Goal: Task Accomplishment & Management: Complete application form

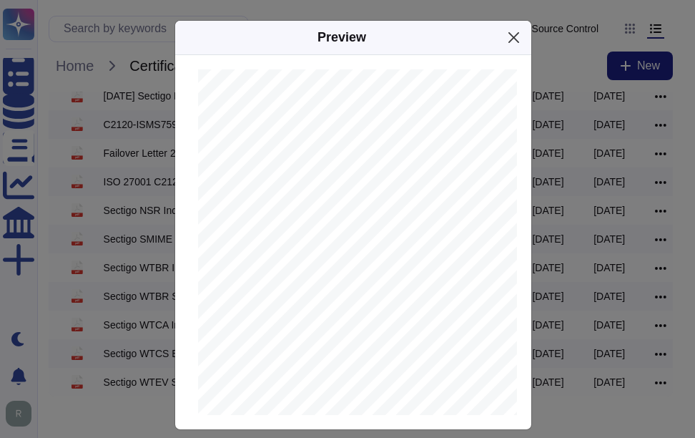
scroll to position [1283, 0]
click at [508, 39] on button "Close" at bounding box center [514, 37] width 22 height 22
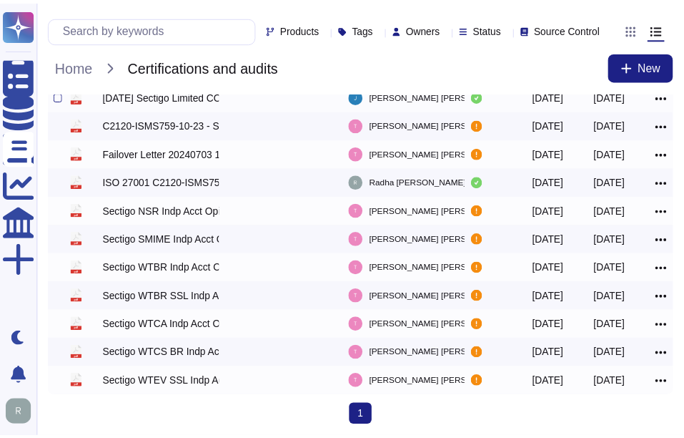
scroll to position [90, 0]
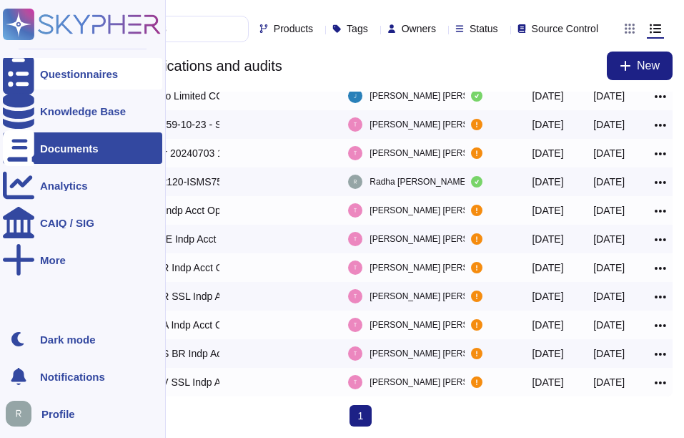
click at [28, 81] on div at bounding box center [18, 73] width 31 height 31
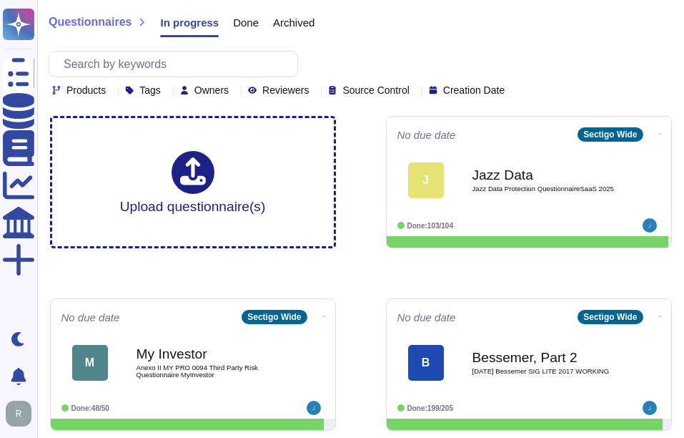
click at [245, 21] on span "Done" at bounding box center [246, 22] width 26 height 11
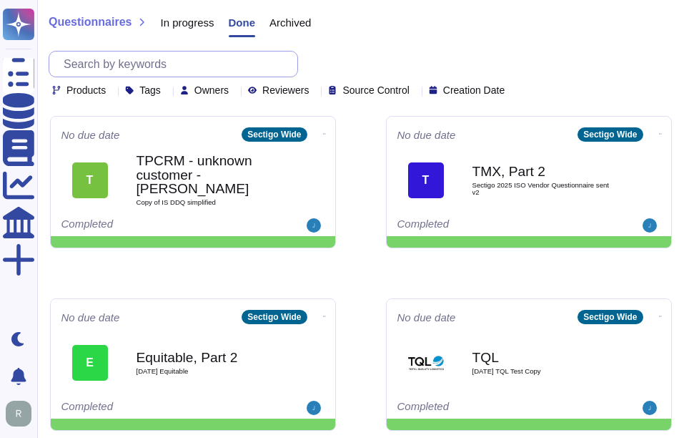
click at [173, 65] on input "text" at bounding box center [176, 63] width 241 height 25
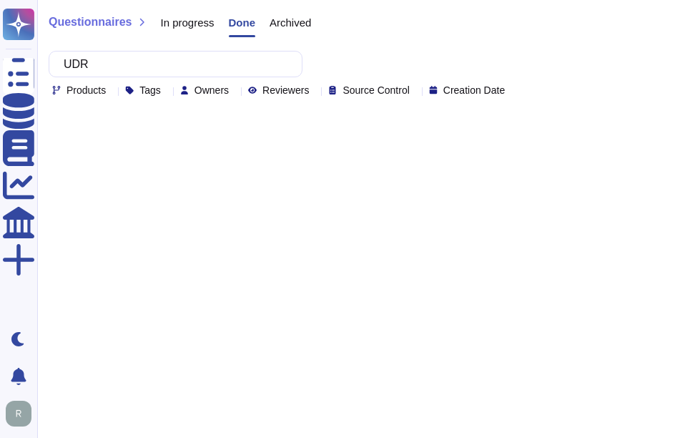
click at [298, 21] on span "Archived" at bounding box center [290, 22] width 41 height 11
click at [182, 20] on span "In progress" at bounding box center [187, 22] width 54 height 11
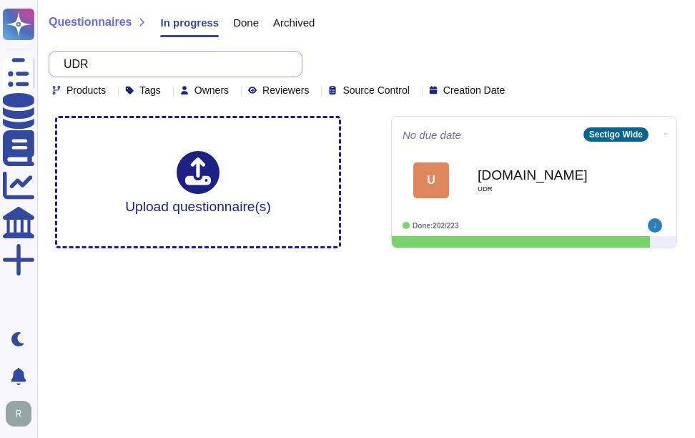
drag, startPoint x: 128, startPoint y: 72, endPoint x: 59, endPoint y: 64, distance: 69.1
click at [59, 64] on div "UDR" at bounding box center [176, 64] width 254 height 26
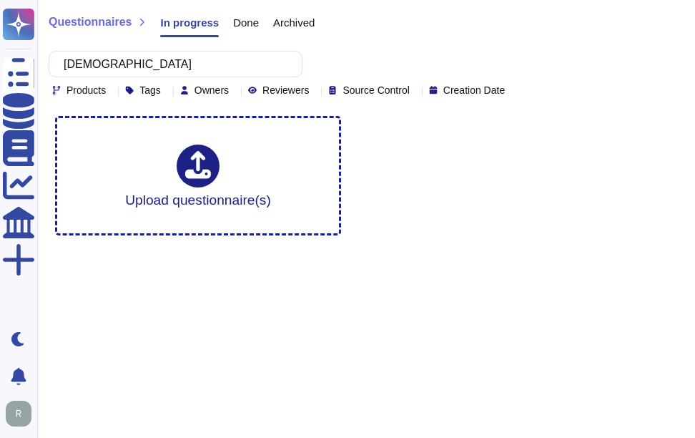
type input "[DEMOGRAPHIC_DATA]"
click at [233, 21] on span "Done" at bounding box center [246, 22] width 26 height 11
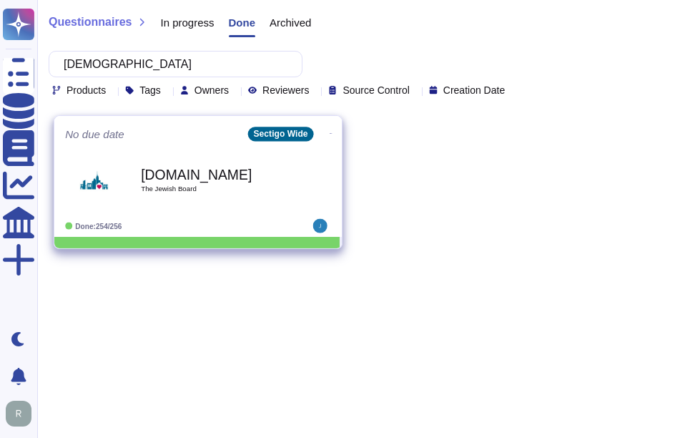
click at [231, 182] on div "[DOMAIN_NAME] The Jewish Board" at bounding box center [213, 180] width 144 height 58
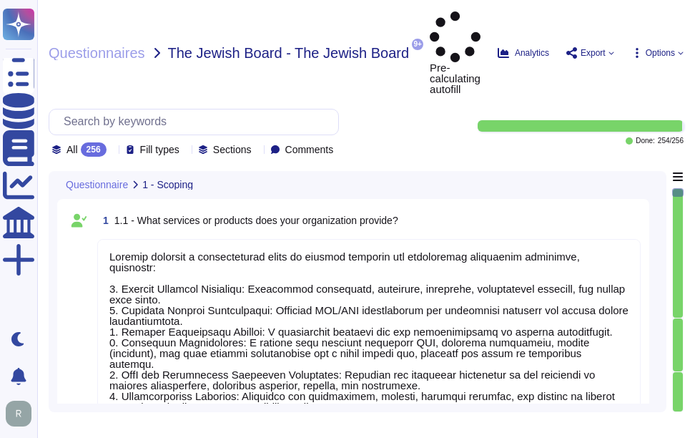
type textarea "Sectigo provides a comprehensive range of digital identity and certificate mana…"
type textarea "The sensitive data being stored includes: 1. Customer-provided email addresses:…"
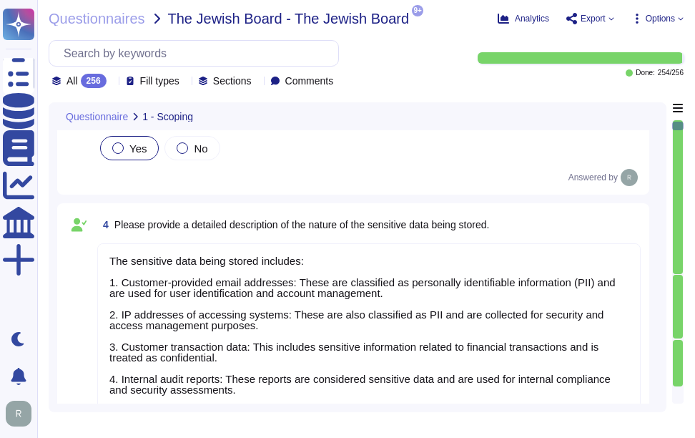
scroll to position [1, 0]
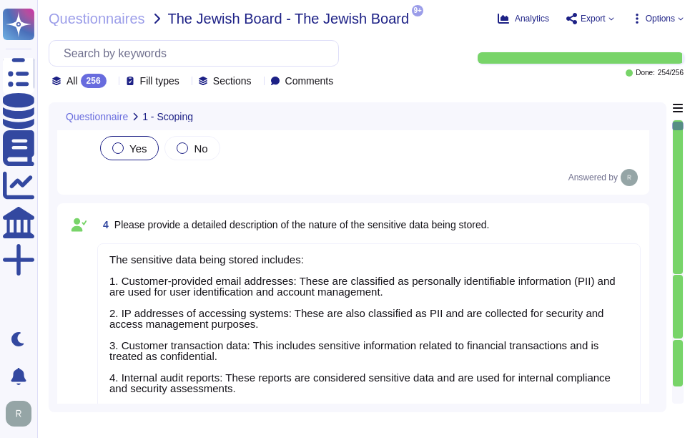
type textarea "Access to scoped data is indeed restricted to a very small number of senior tru…"
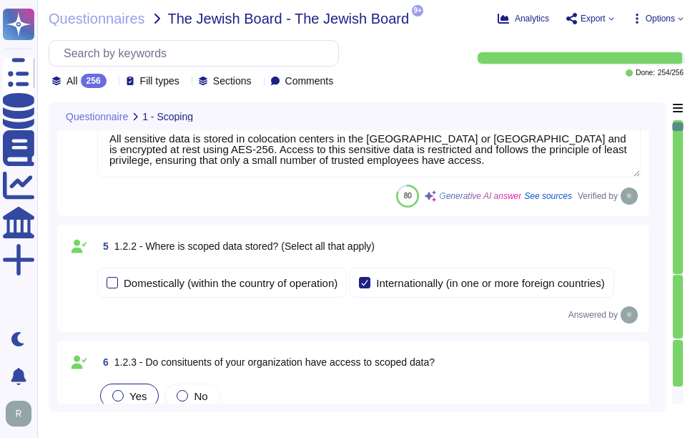
type textarea "Access to scoped information systems is granted to personnel according to their…"
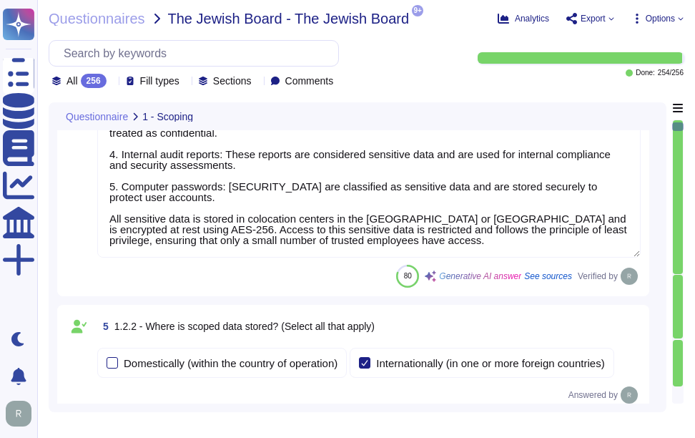
scroll to position [286, 0]
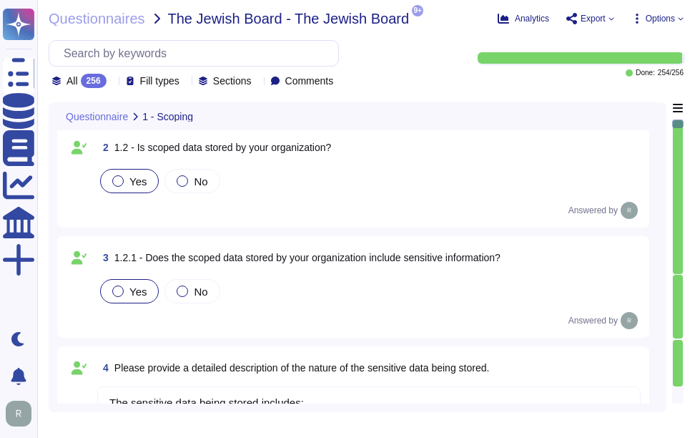
type textarea "Sectigo provides a comprehensive range of digital identity and certificate mana…"
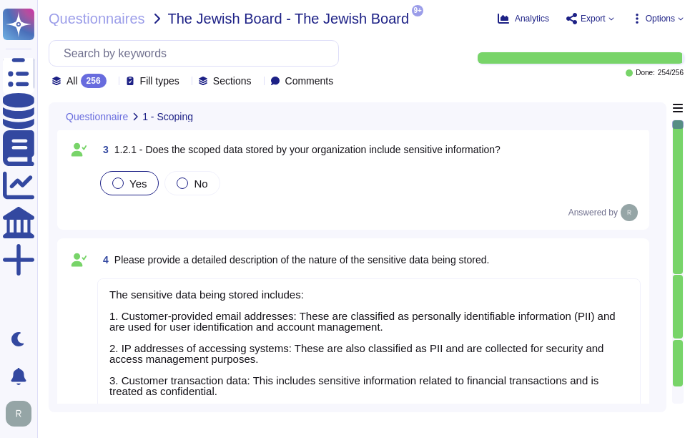
scroll to position [429, 0]
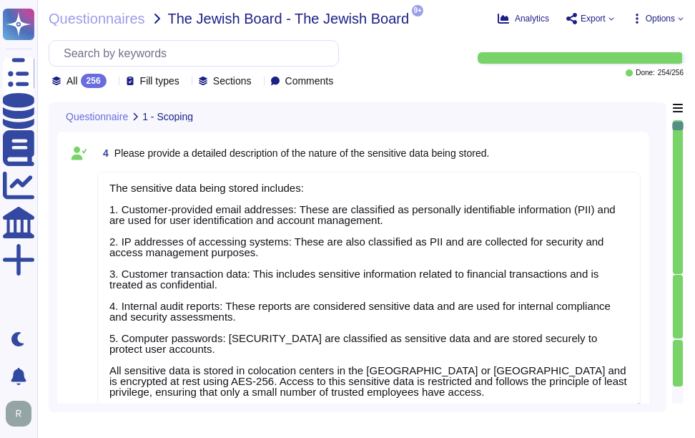
type textarea "Access to scoped data is indeed restricted to a very small number of senior tru…"
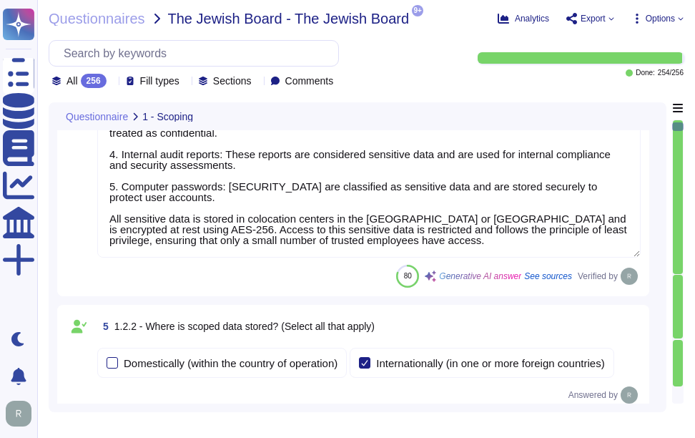
scroll to position [715, 0]
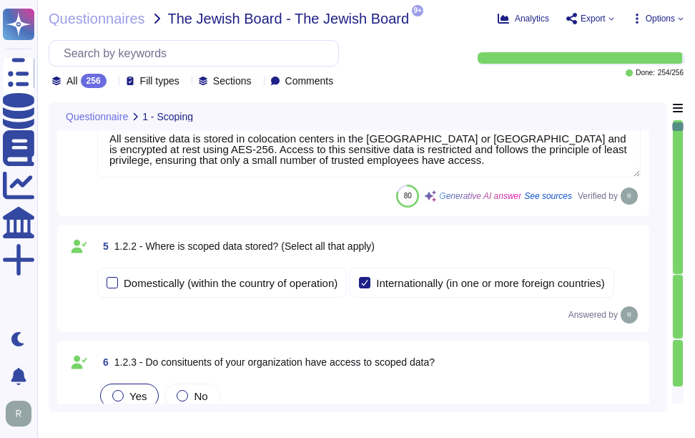
type textarea "Access to scoped information systems is granted to personnel according to their…"
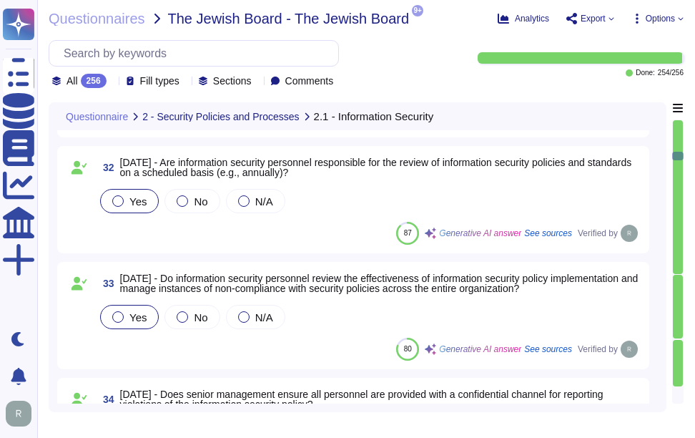
scroll to position [3862, 0]
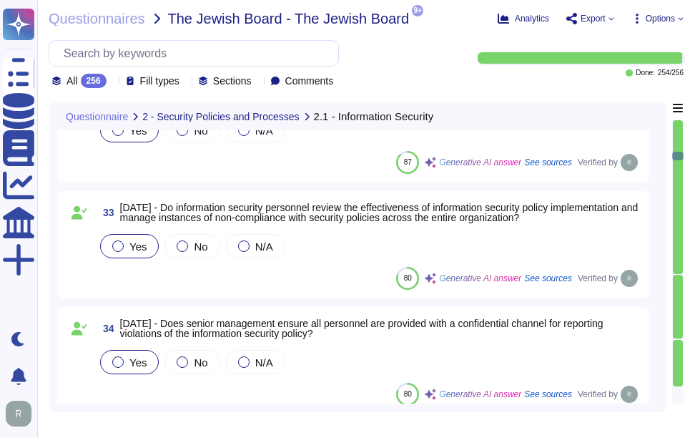
type textarea "Our organization considers membership in special interest groups and forums, su…"
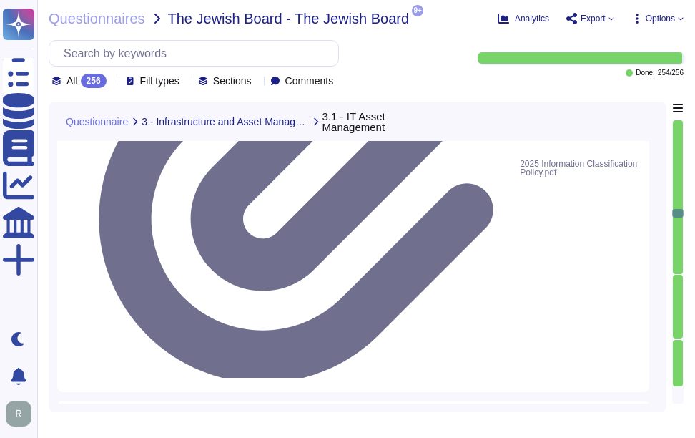
scroll to position [10012, 0]
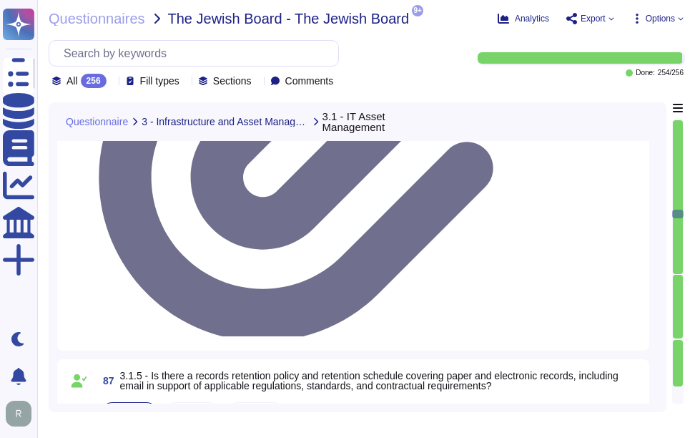
type textarea "We do not have a Data Loss Prevention (DLP) solution in place at this time, but…"
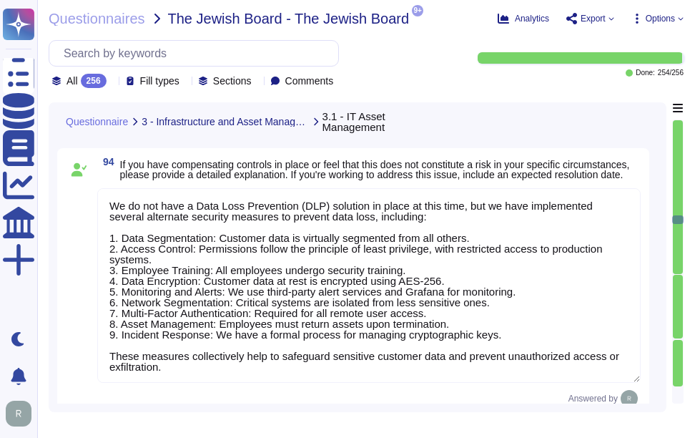
scroll to position [1, 0]
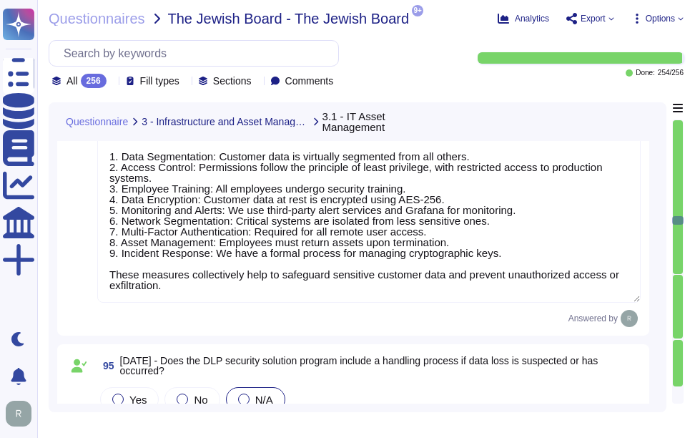
type textarea "The cloud-based public file sharing solutions used are SharePoint and OneDrive.…"
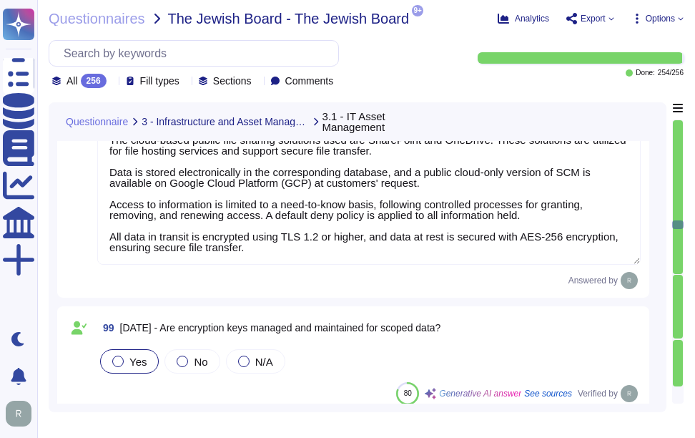
type textarea "N/A"
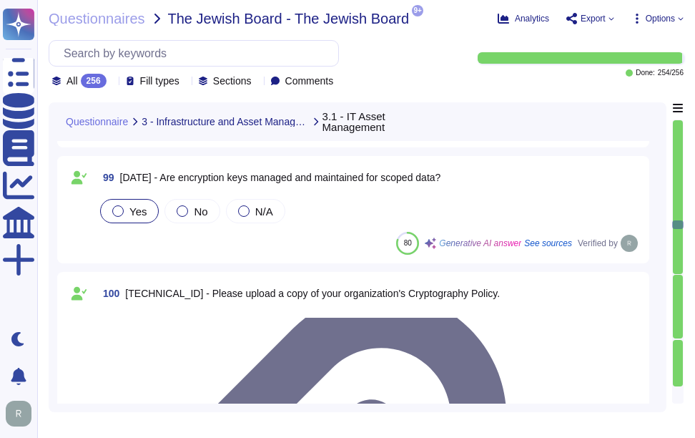
type textarea "N/A"
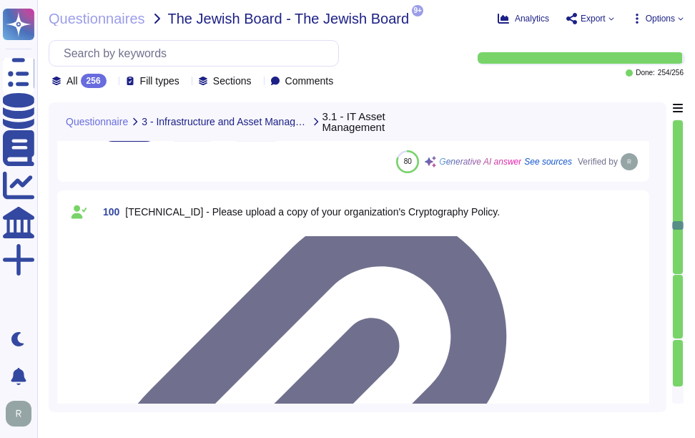
type textarea "N/A"
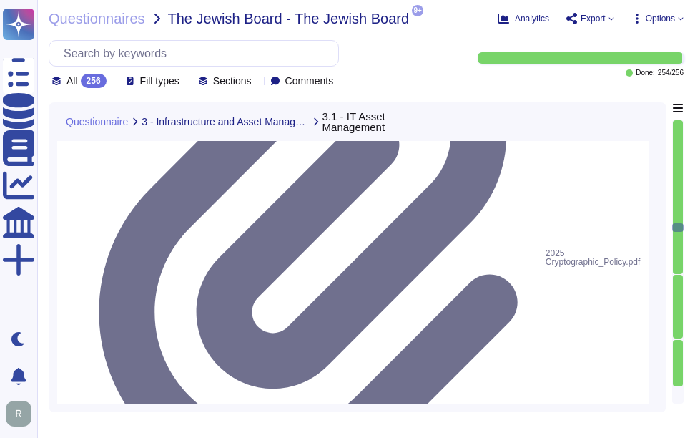
scroll to position [11656, 0]
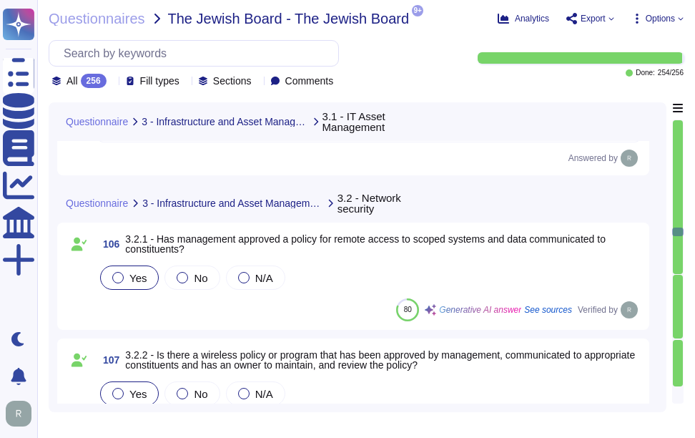
type textarea "N/A"
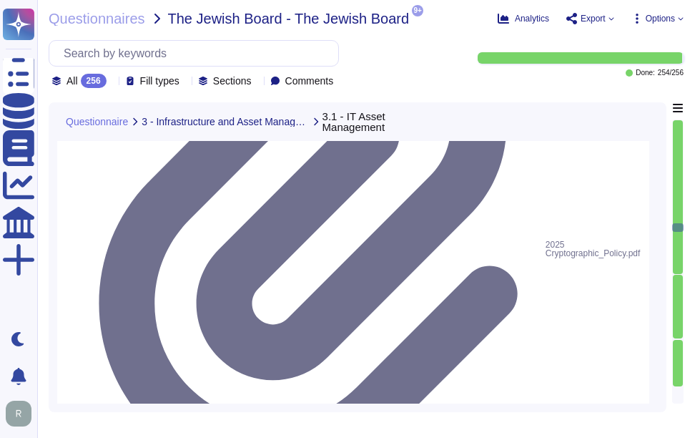
scroll to position [11585, 0]
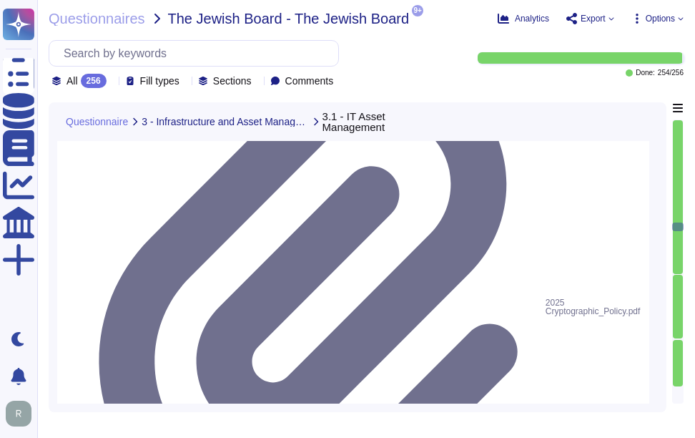
type textarea "The cloud-based public file sharing solutions used are SharePoint and OneDrive.…"
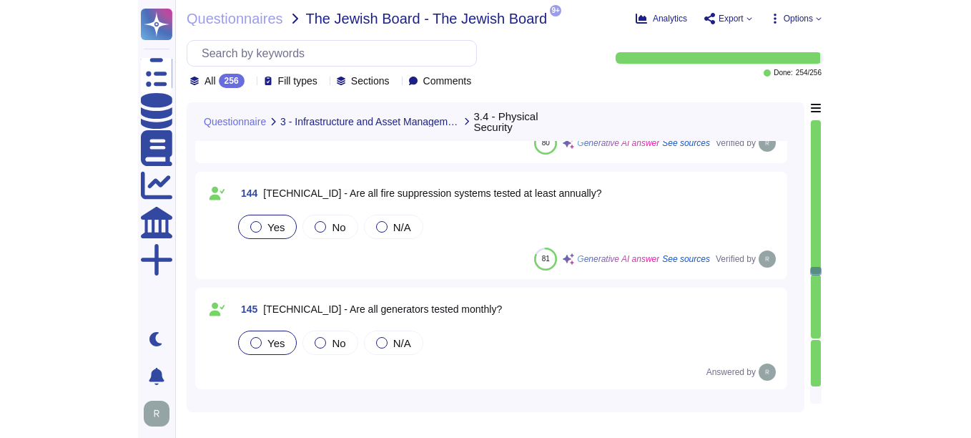
scroll to position [16233, 0]
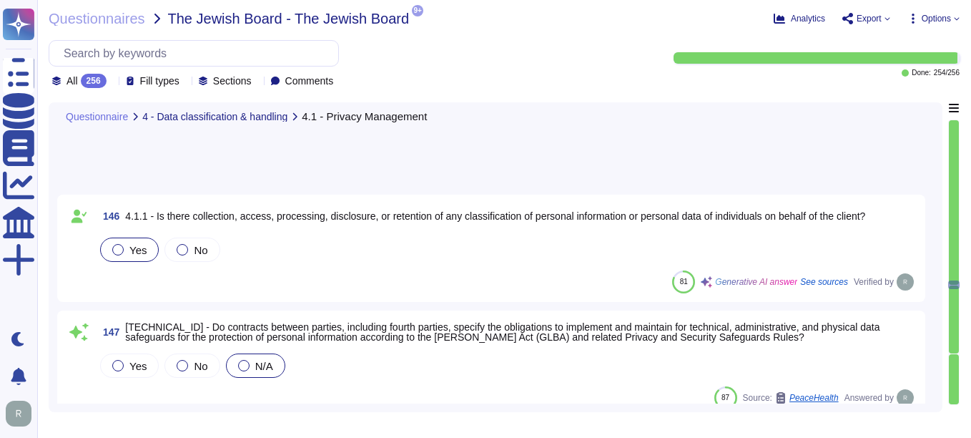
type textarea "We have documented policies, procedures, and controls in place to address cross…"
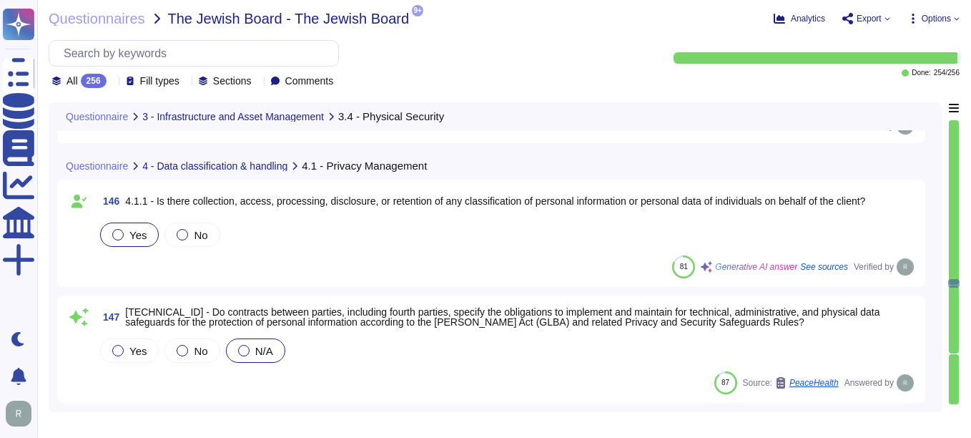
scroll to position [16448, 0]
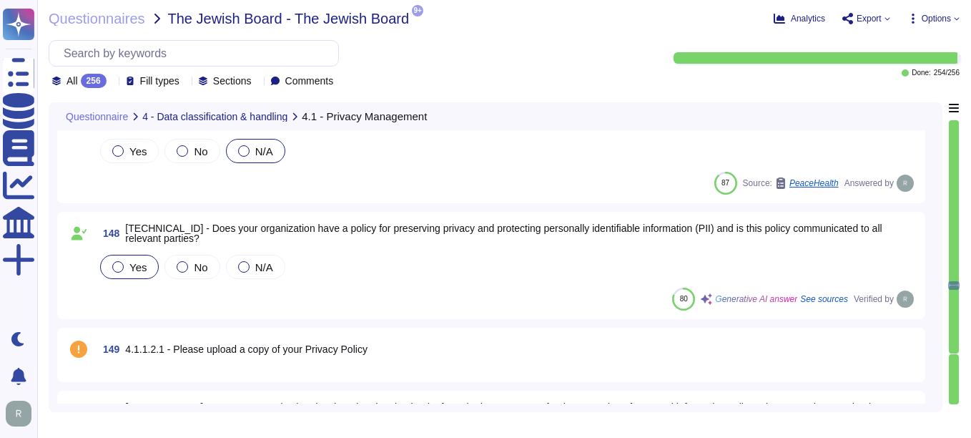
type textarea "We have documented policies, procedures, and controls in place to address cross…"
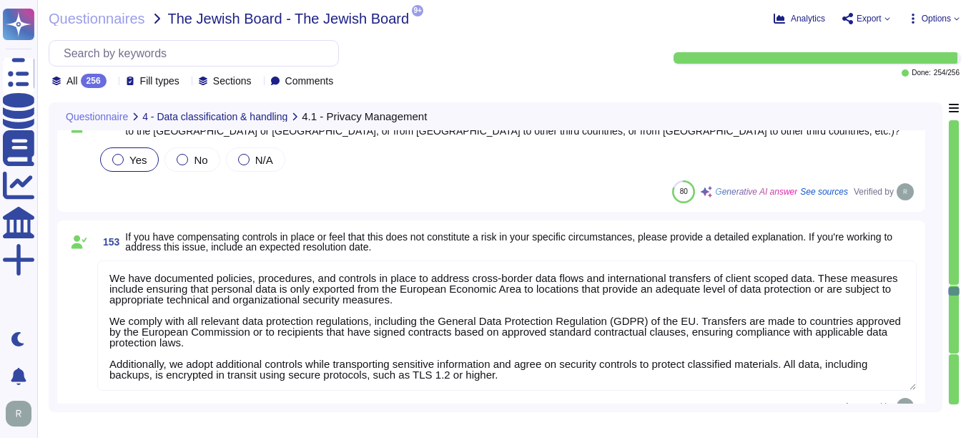
scroll to position [1, 0]
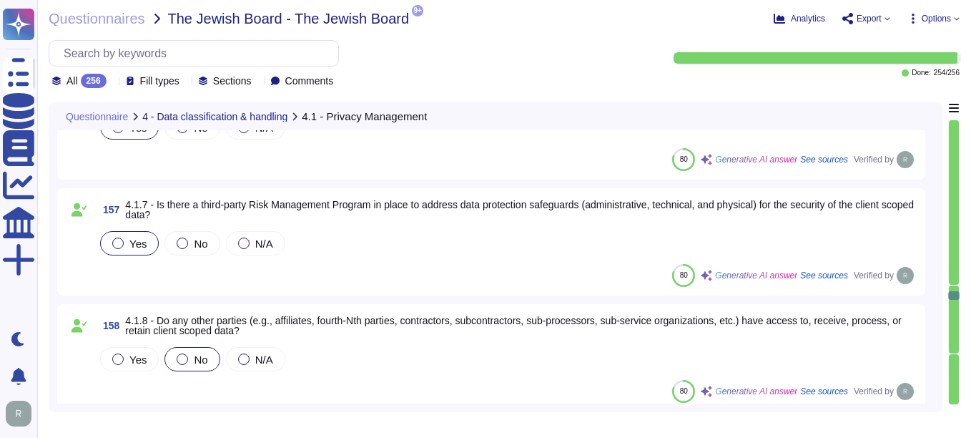
type textarea "N/A"
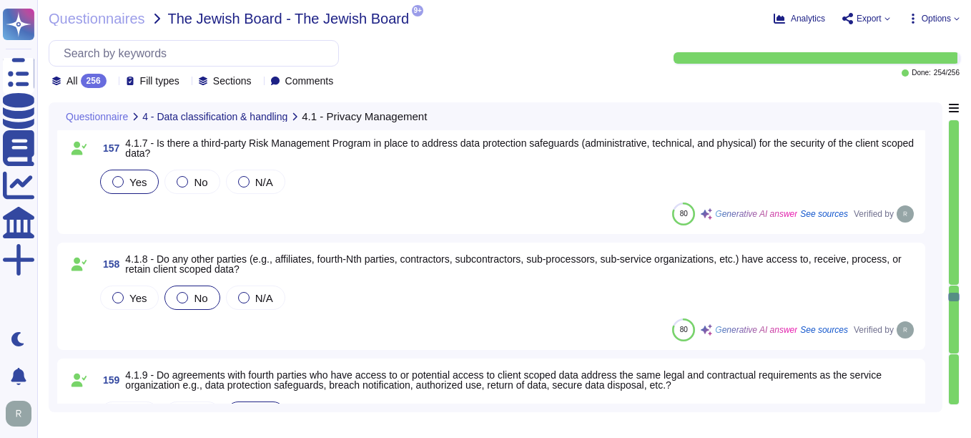
scroll to position [17735, 0]
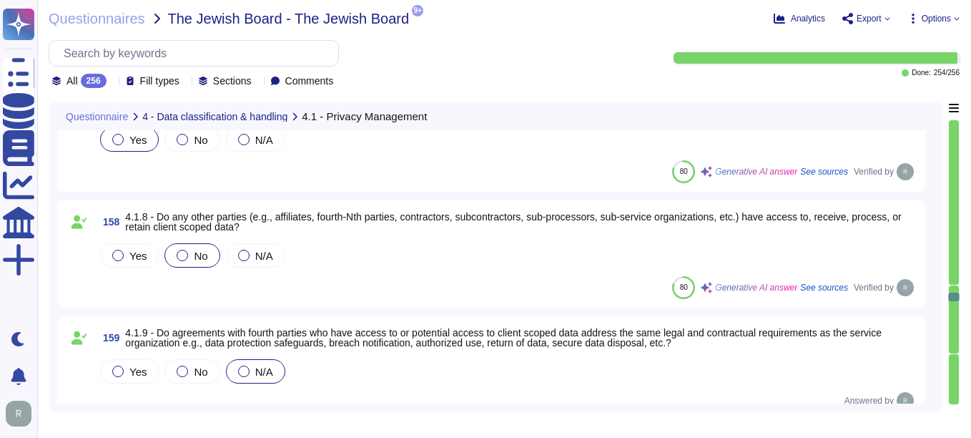
type textarea "N/A"
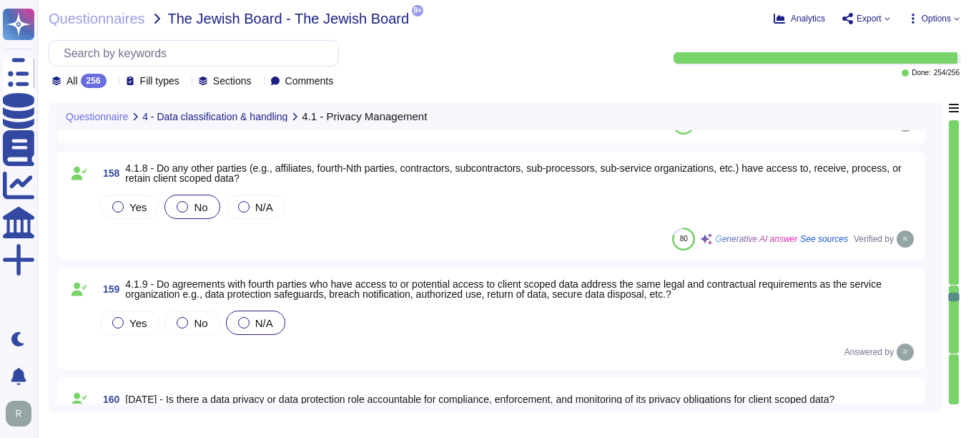
scroll to position [17806, 0]
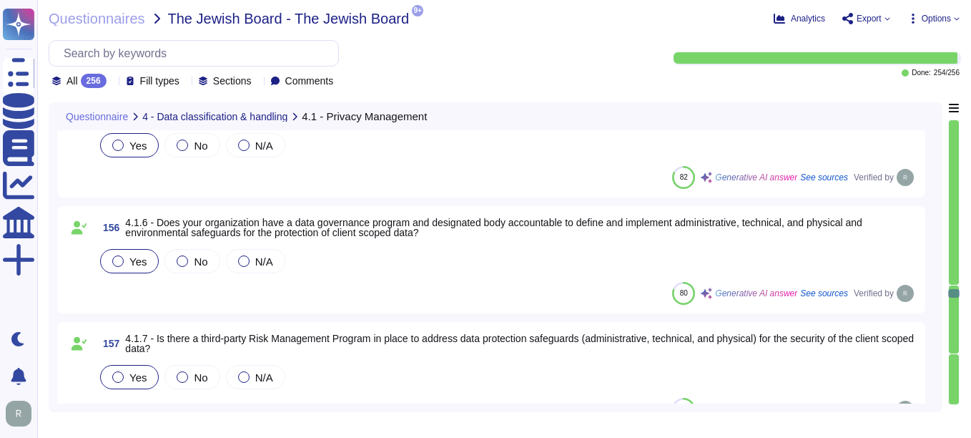
type textarea "We have documented policies, procedures, and controls in place to address cross…"
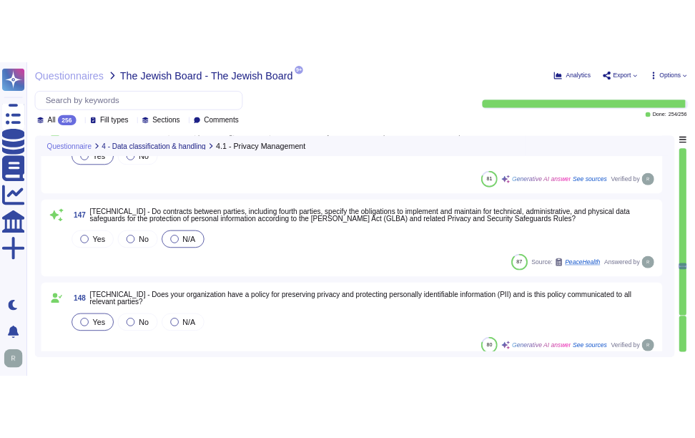
scroll to position [16448, 0]
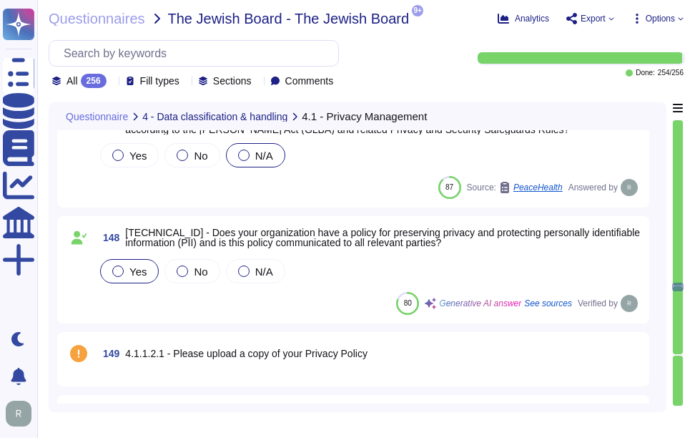
type textarea "We have documented policies, procedures, and controls in place to address cross…"
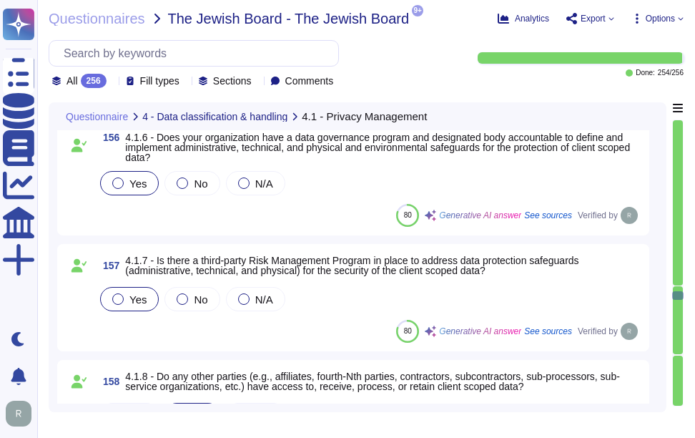
scroll to position [17663, 0]
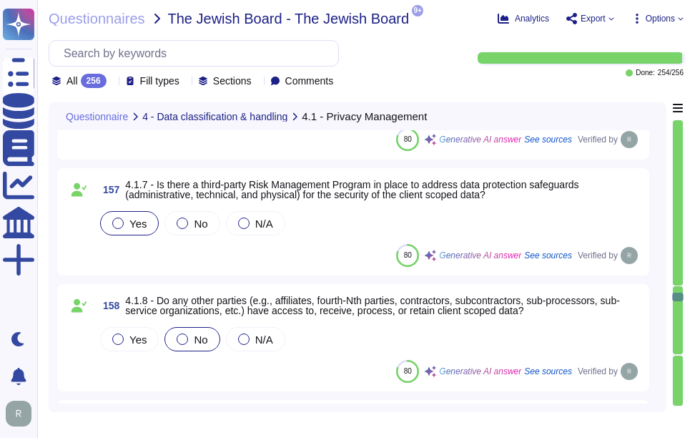
type textarea "N/A"
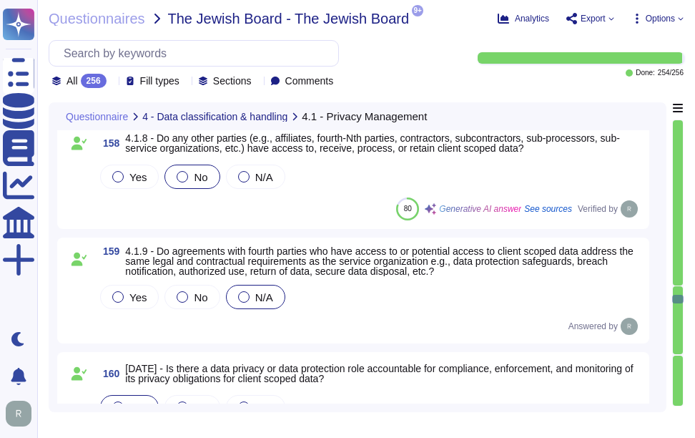
type textarea "N/A"
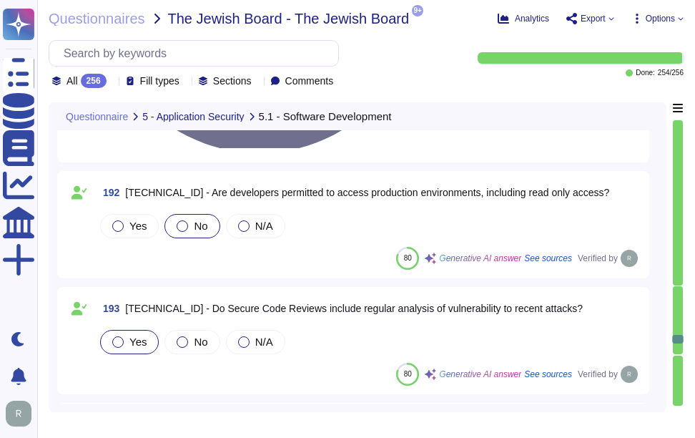
scroll to position [21811, 0]
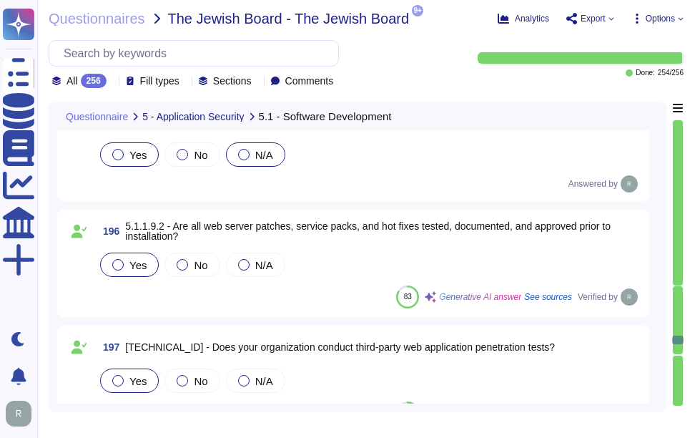
type textarea "No, our application or system does not use Artificial Intelligence (AI). We do …"
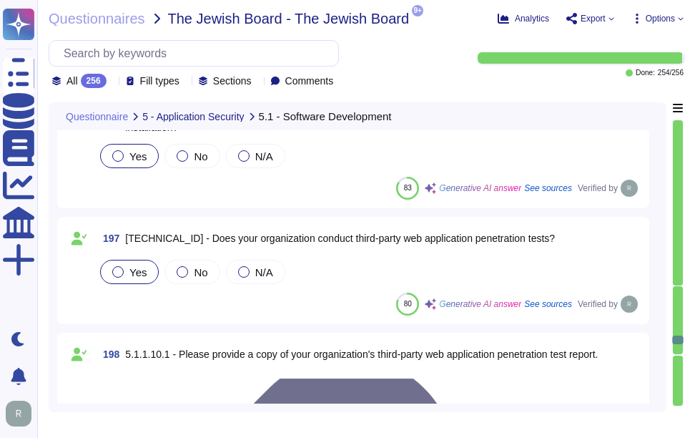
scroll to position [21954, 0]
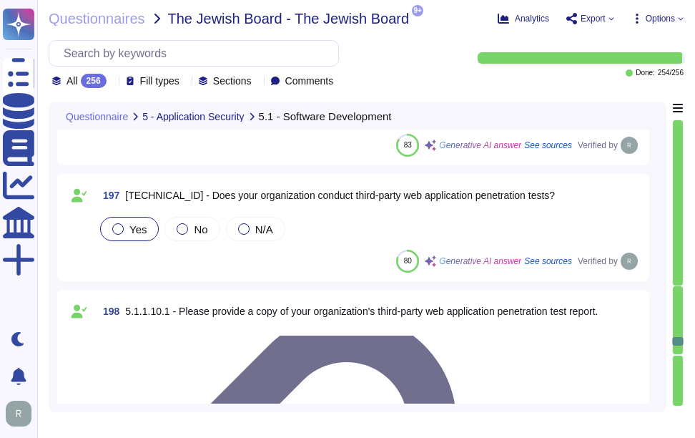
type textarea "No, our application or system does not use Artificial Intelligence (AI). We do …"
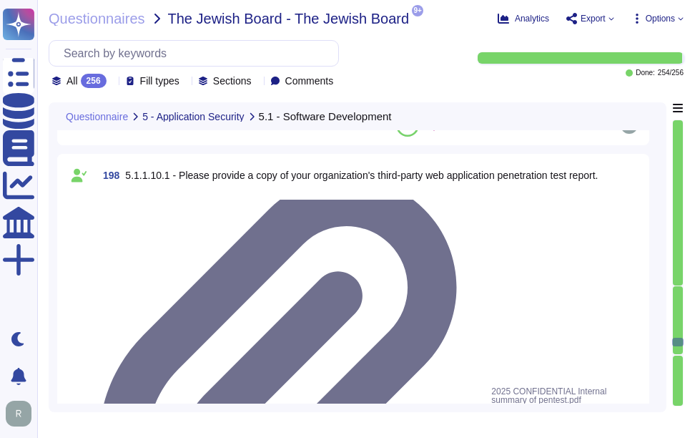
type textarea "N/A"
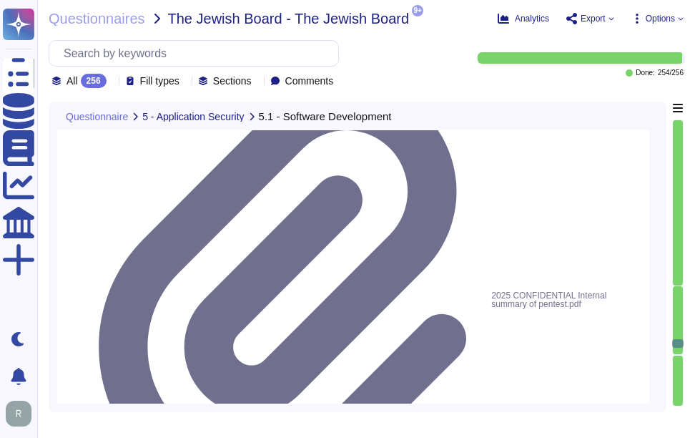
type textarea "N/A"
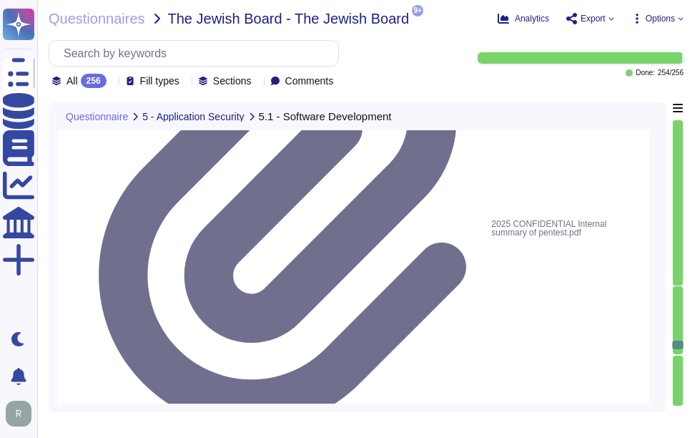
scroll to position [1, 0]
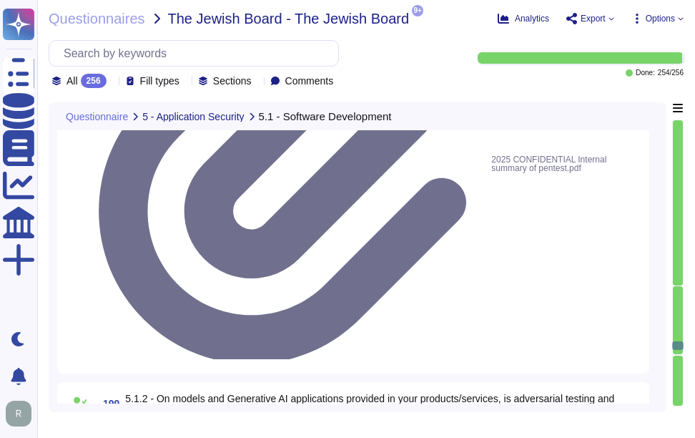
type textarea "N/A"
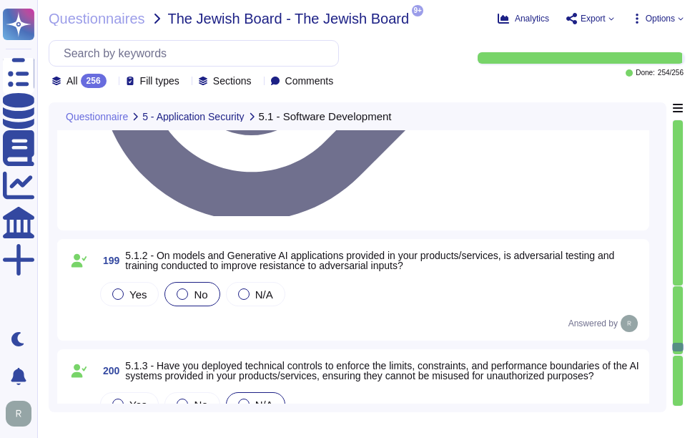
type textarea "N/A"
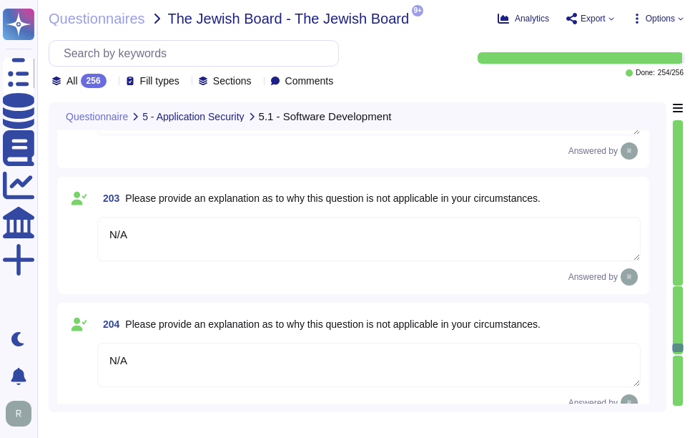
type textarea "N/A"
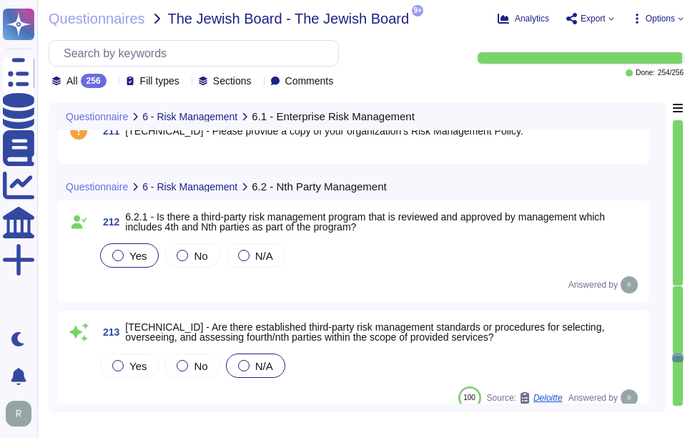
scroll to position [23599, 0]
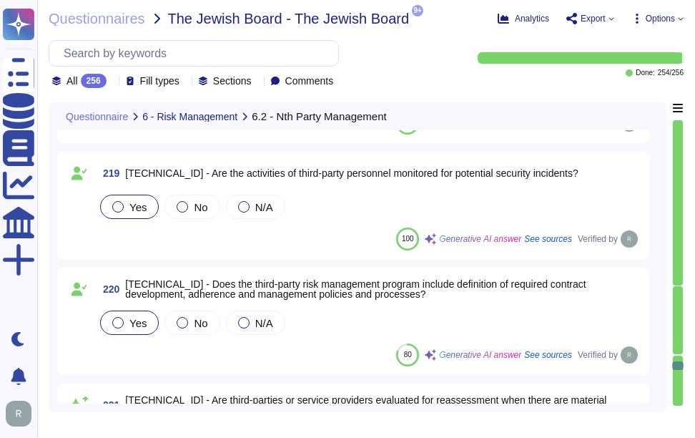
type textarea "N/A"
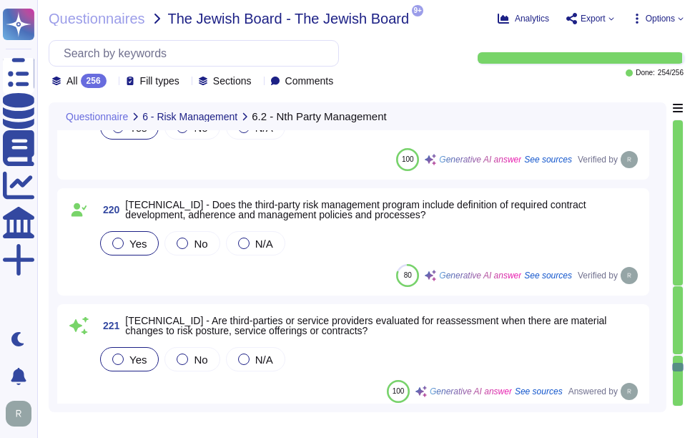
type textarea "N/A"
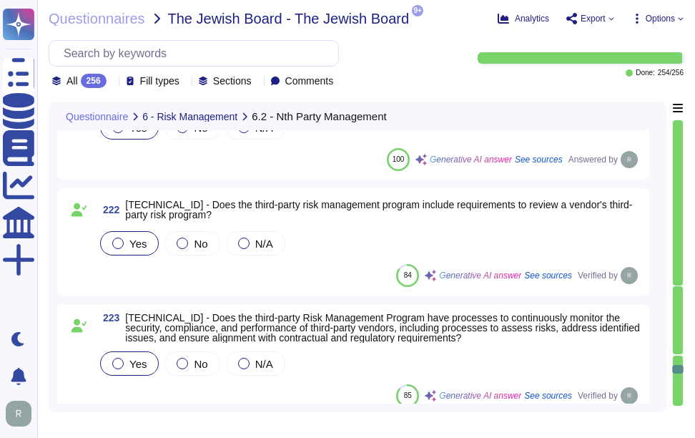
type textarea "N/A"
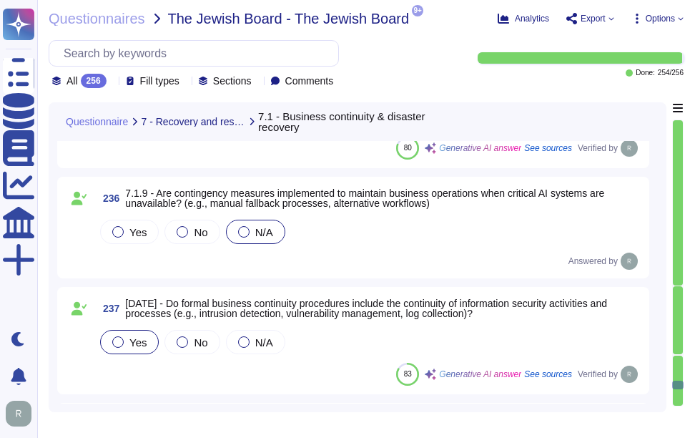
scroll to position [26244, 0]
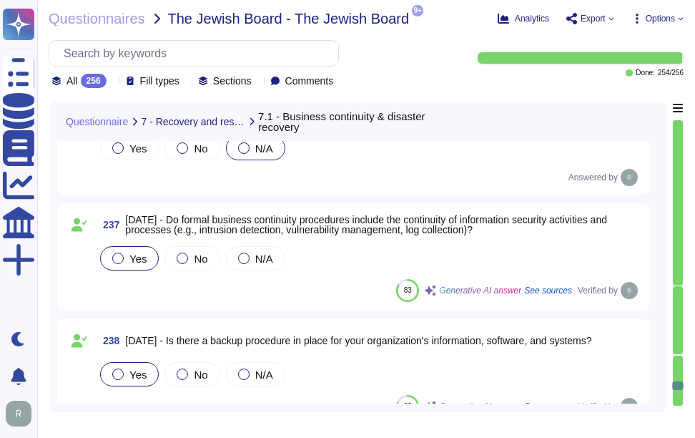
type textarea "N/A"
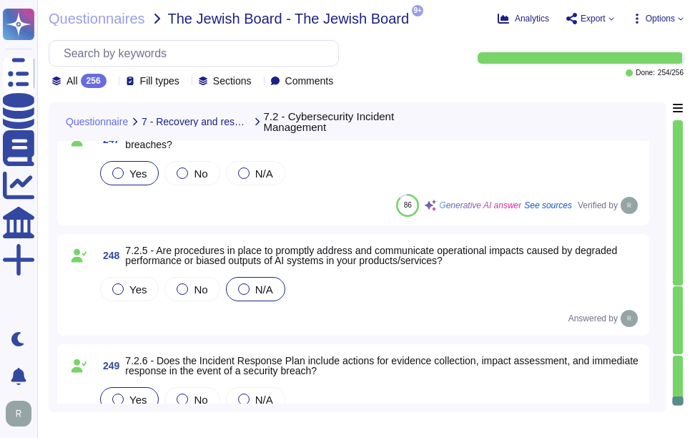
scroll to position [27889, 0]
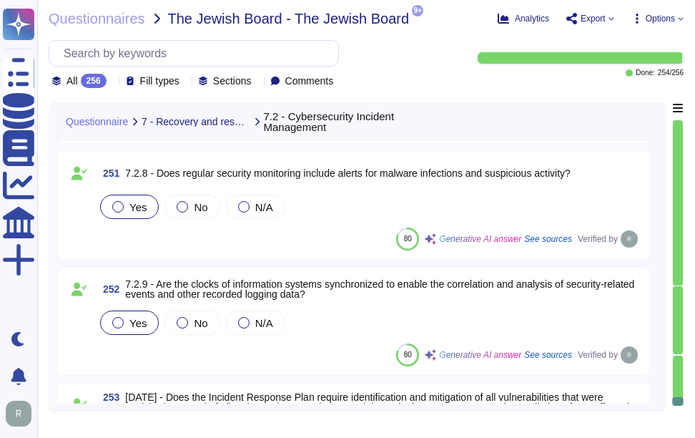
type textarea "N/A"
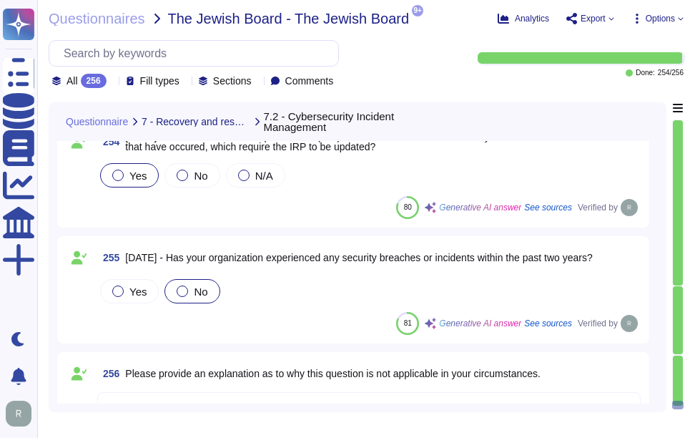
scroll to position [28247, 0]
